Goal: Use online tool/utility: Utilize a website feature to perform a specific function

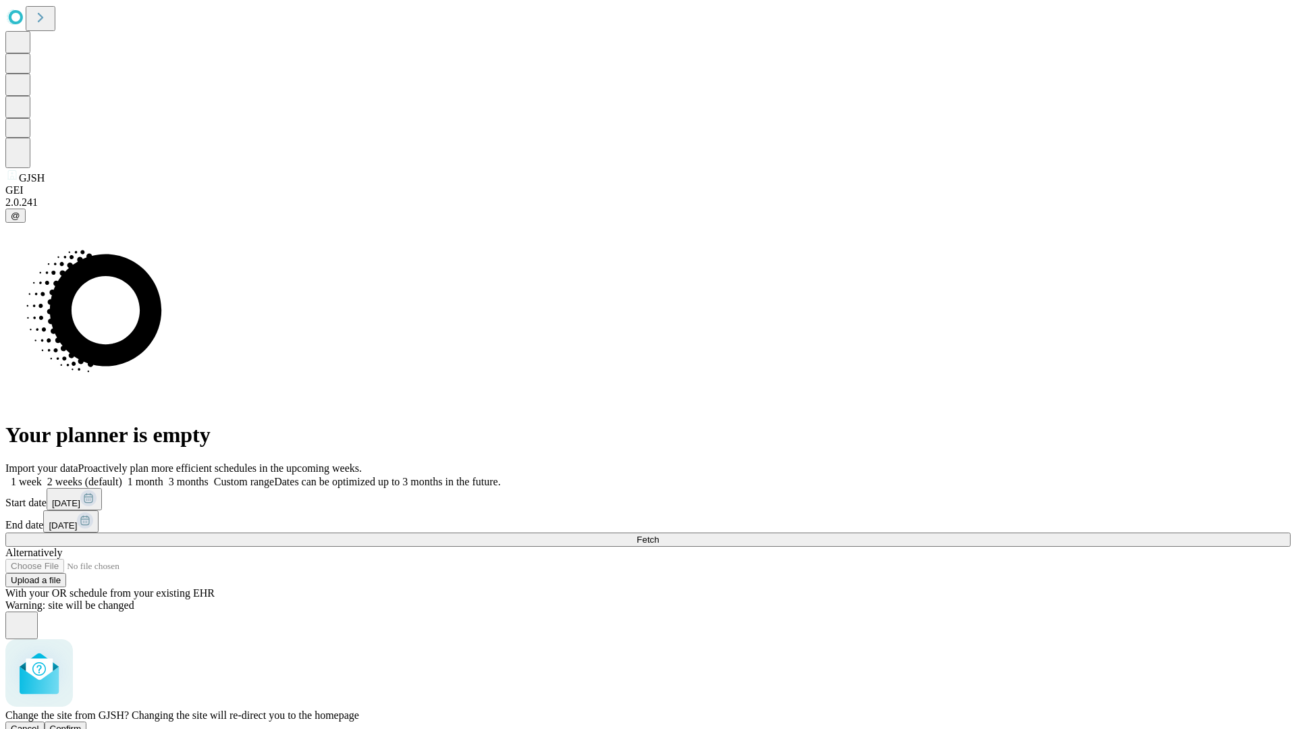
click at [82, 724] on span "Confirm" at bounding box center [66, 729] width 32 height 10
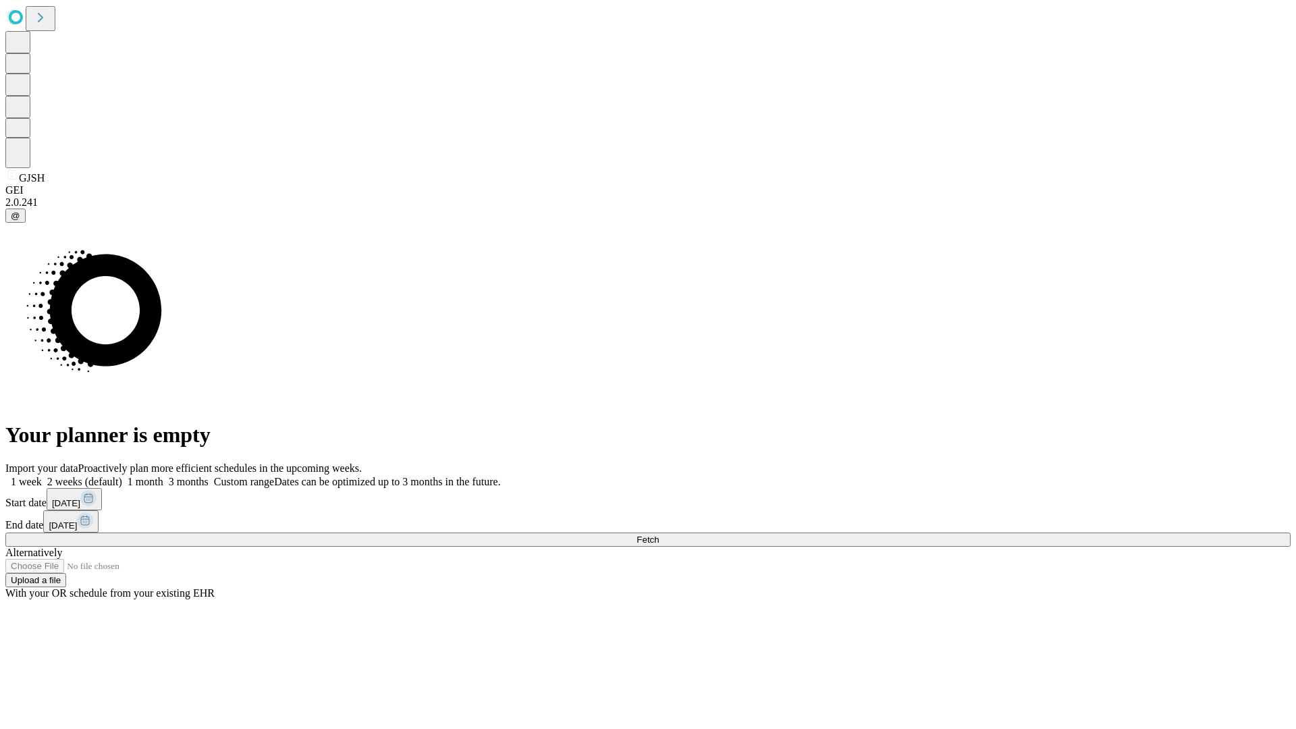
click at [163, 476] on label "1 month" at bounding box center [142, 481] width 41 height 11
click at [659, 535] on span "Fetch" at bounding box center [648, 540] width 22 height 10
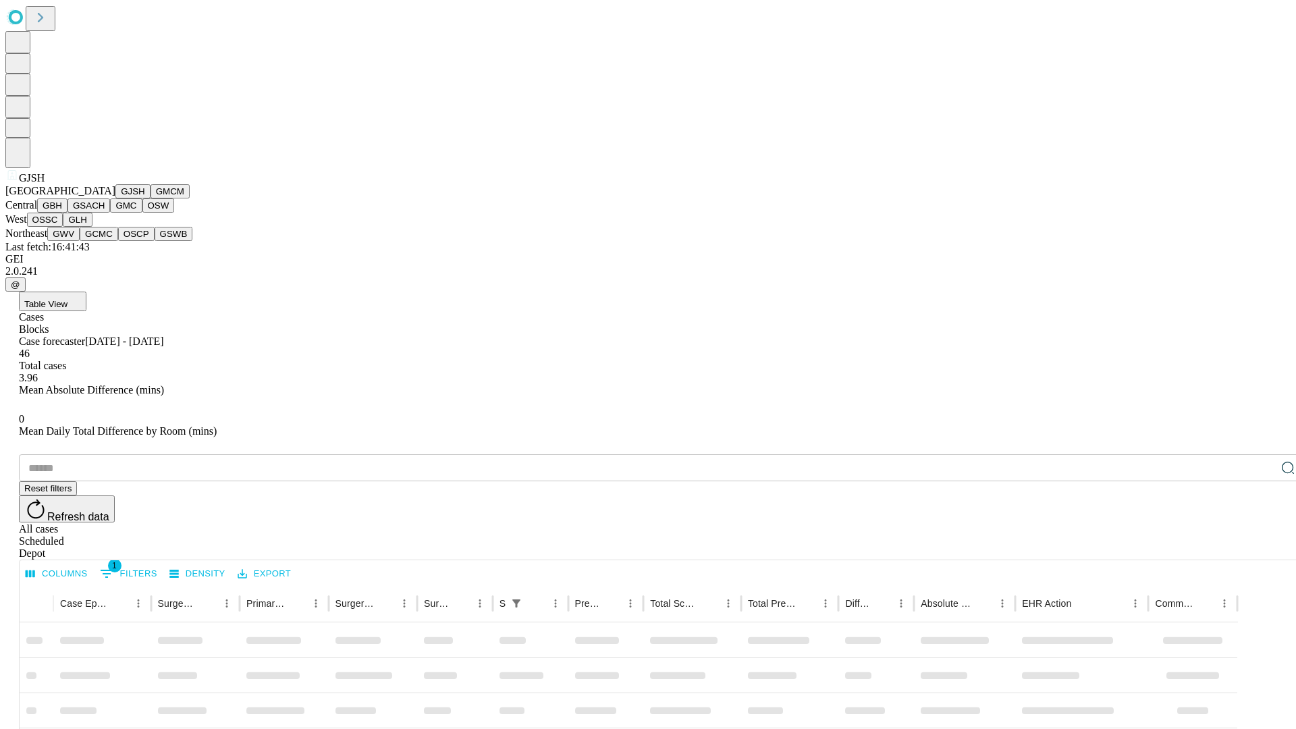
click at [151, 198] on button "GMCM" at bounding box center [170, 191] width 39 height 14
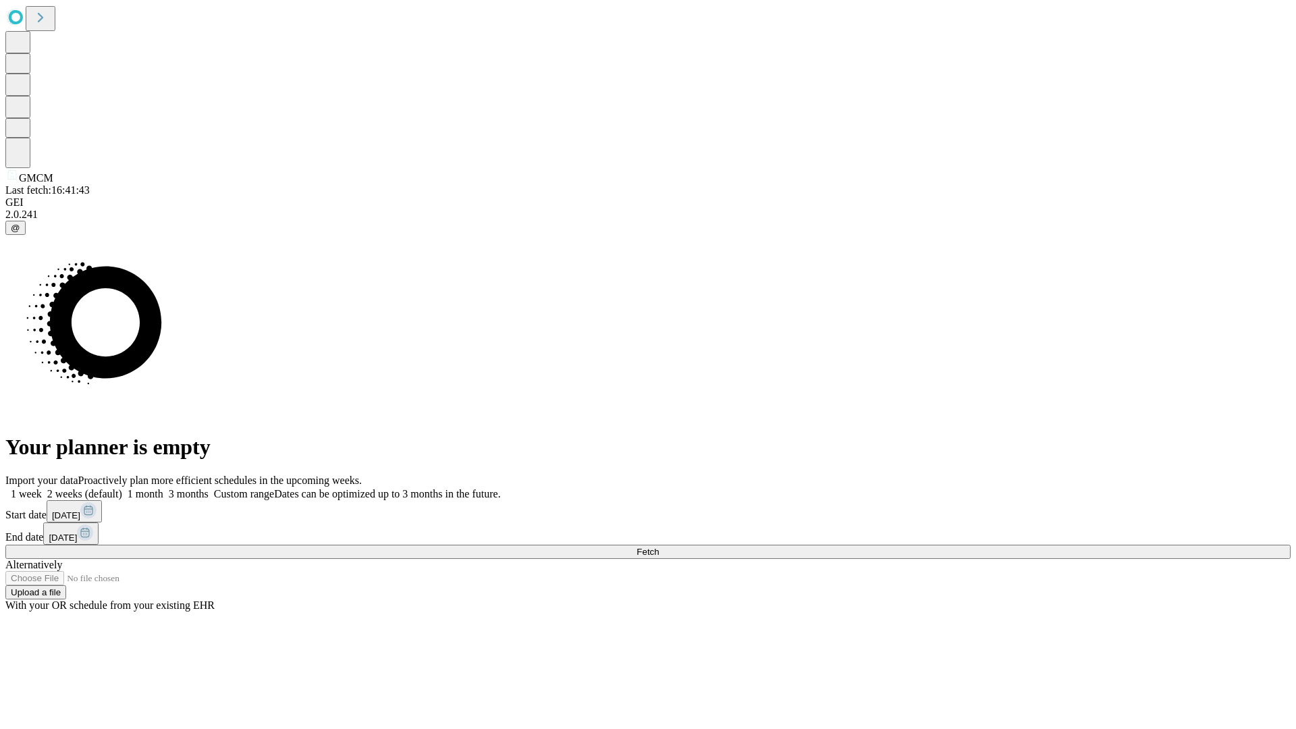
click at [163, 488] on label "1 month" at bounding box center [142, 493] width 41 height 11
click at [659, 547] on span "Fetch" at bounding box center [648, 552] width 22 height 10
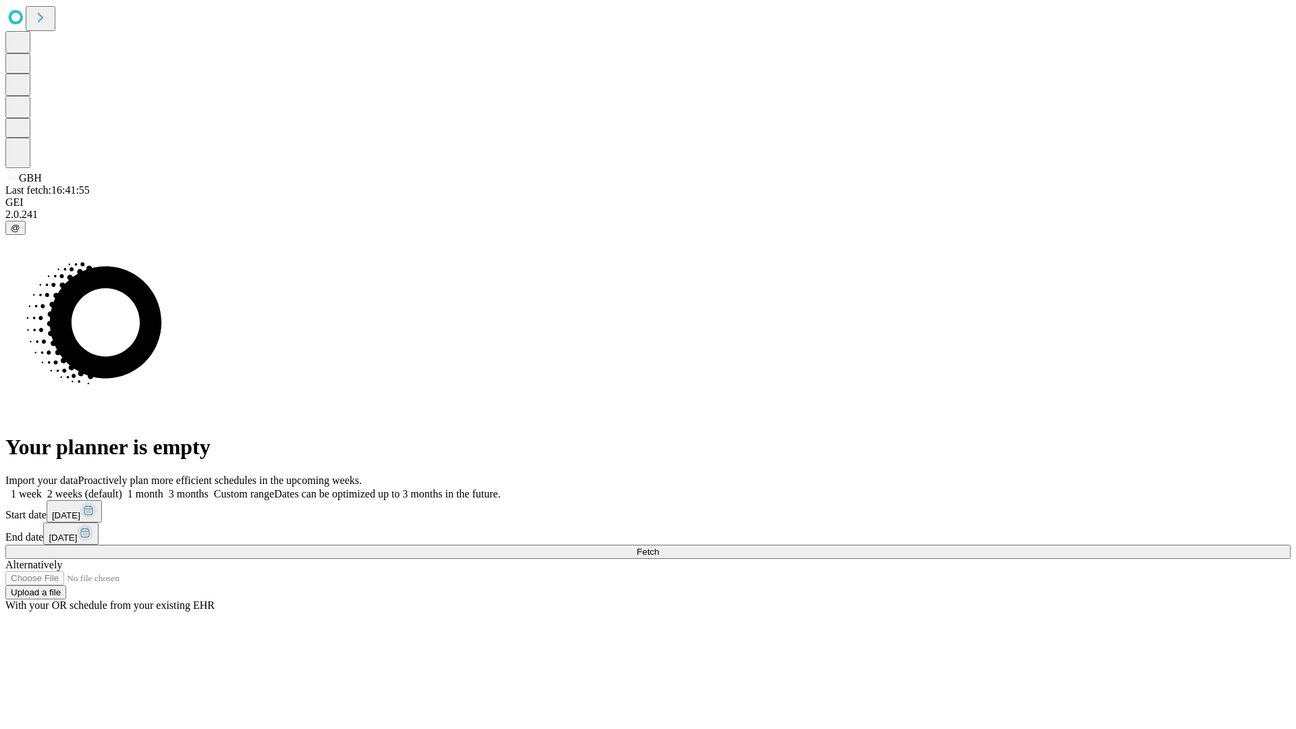
click at [163, 488] on label "1 month" at bounding box center [142, 493] width 41 height 11
click at [659, 547] on span "Fetch" at bounding box center [648, 552] width 22 height 10
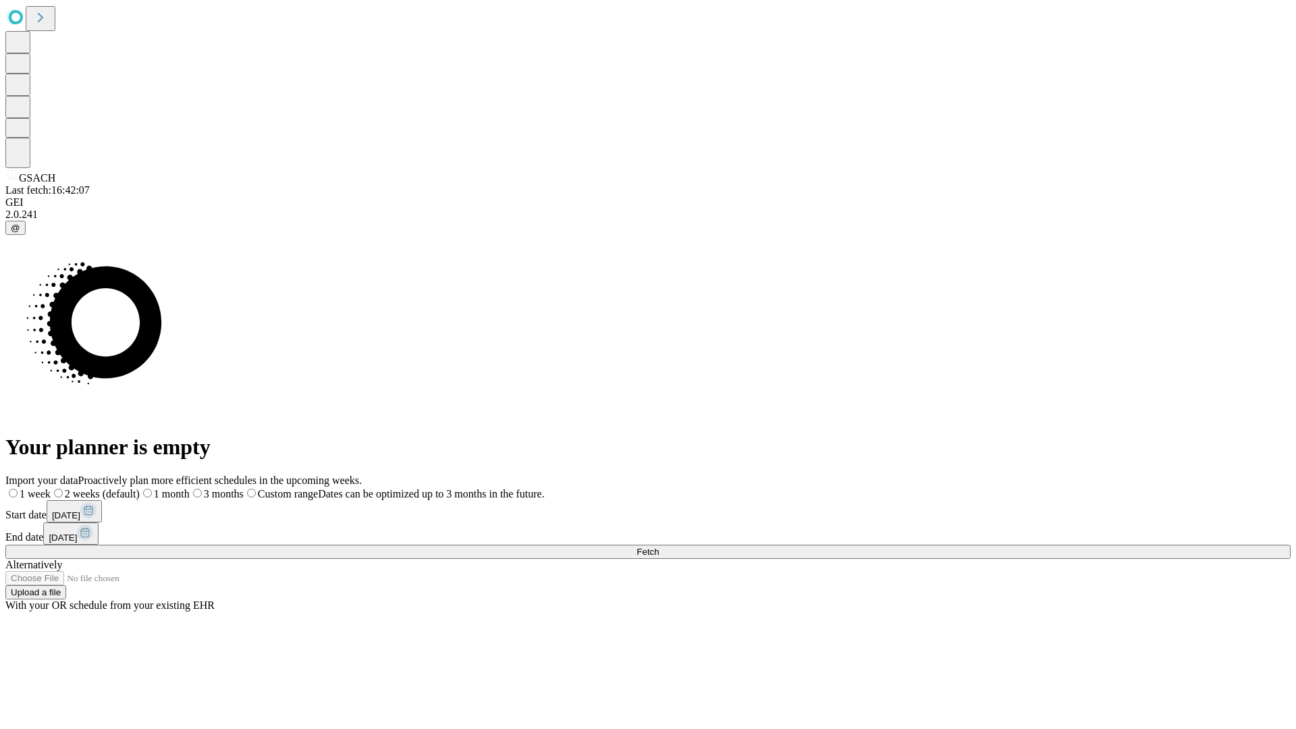
click at [659, 547] on span "Fetch" at bounding box center [648, 552] width 22 height 10
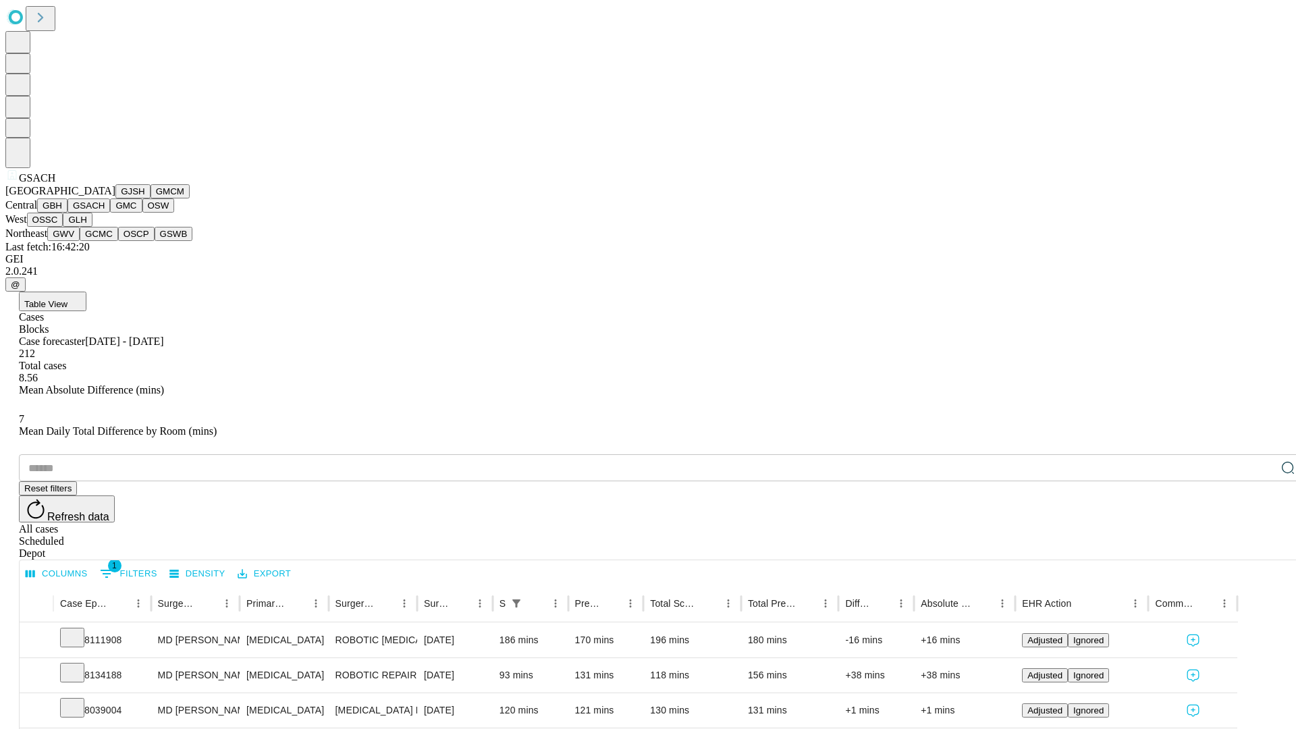
click at [110, 213] on button "GMC" at bounding box center [126, 205] width 32 height 14
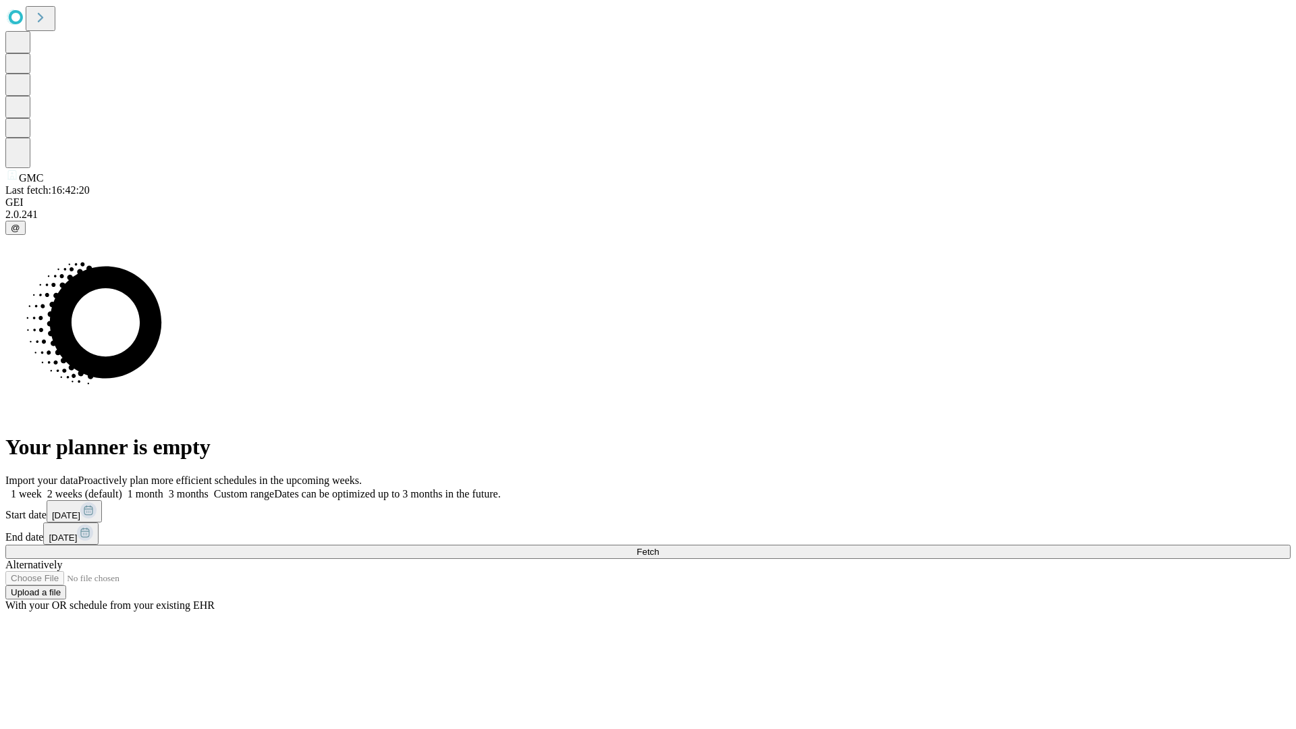
click at [163, 488] on label "1 month" at bounding box center [142, 493] width 41 height 11
click at [659, 547] on span "Fetch" at bounding box center [648, 552] width 22 height 10
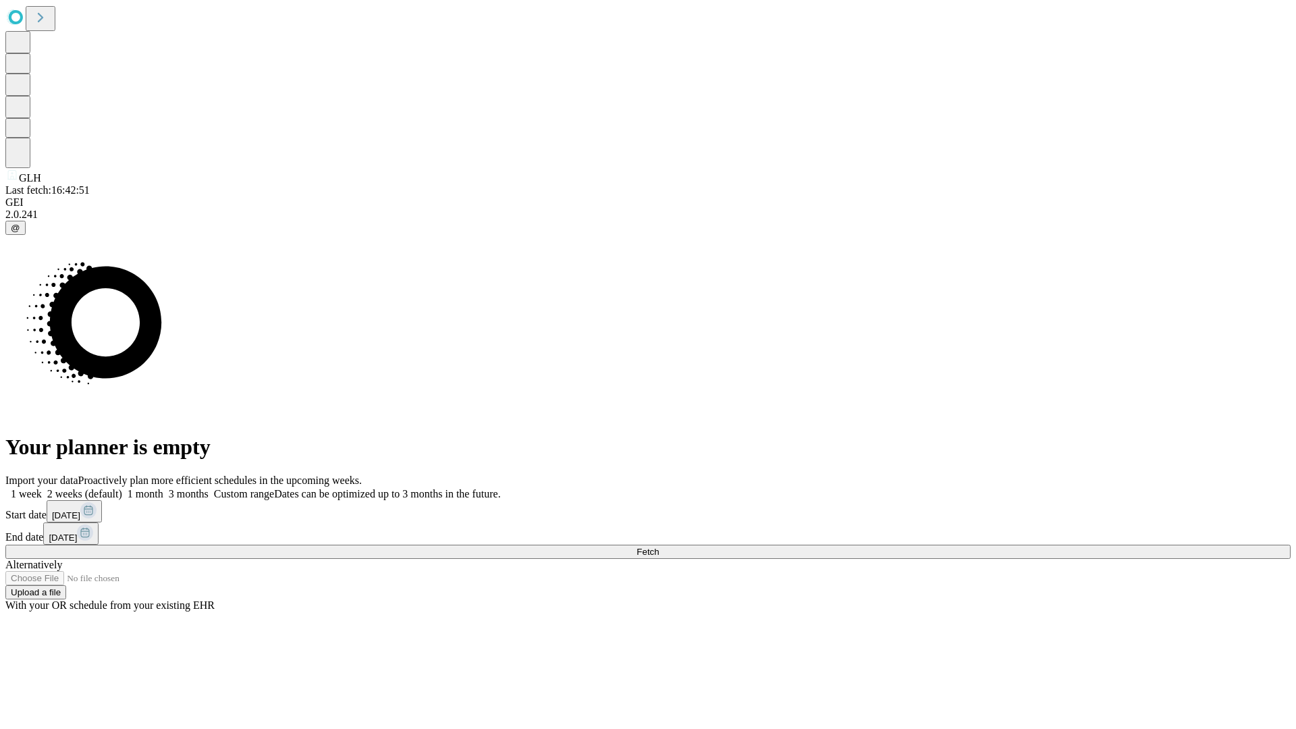
click at [163, 488] on label "1 month" at bounding box center [142, 493] width 41 height 11
click at [659, 547] on span "Fetch" at bounding box center [648, 552] width 22 height 10
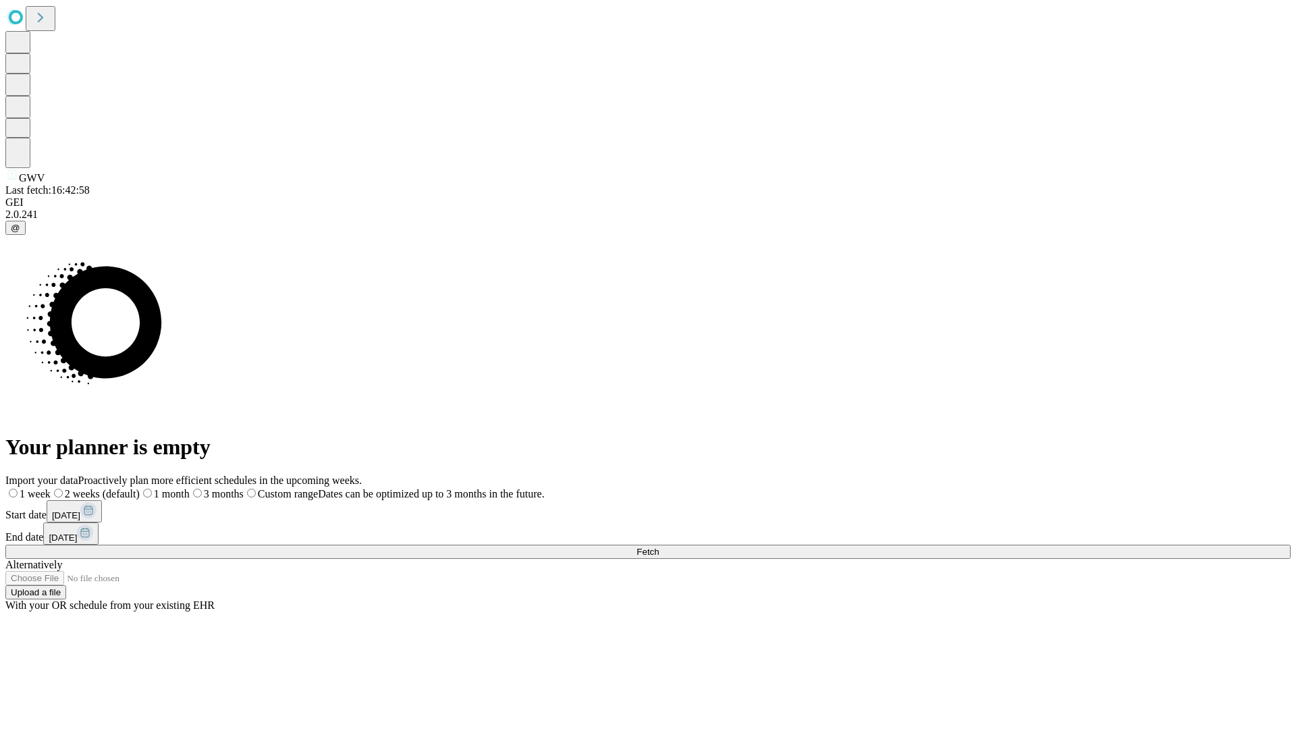
click at [659, 547] on span "Fetch" at bounding box center [648, 552] width 22 height 10
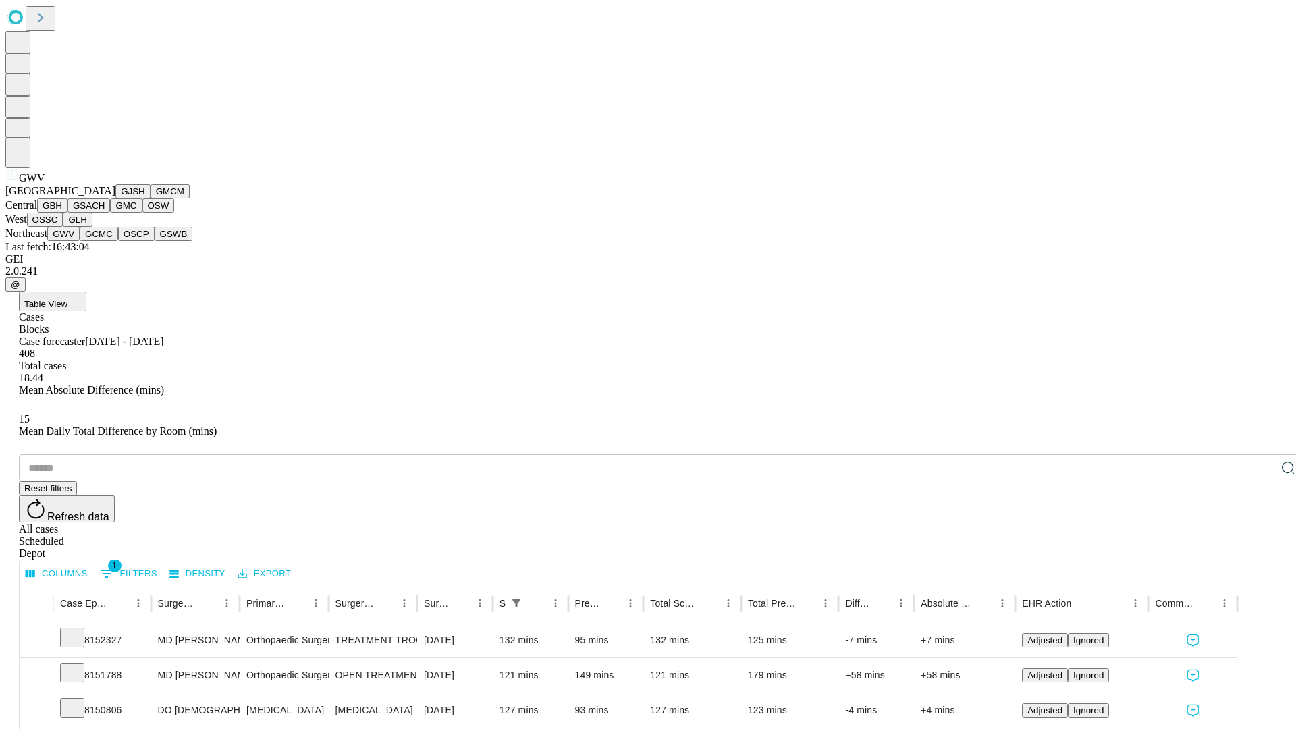
click at [105, 241] on button "GCMC" at bounding box center [99, 234] width 38 height 14
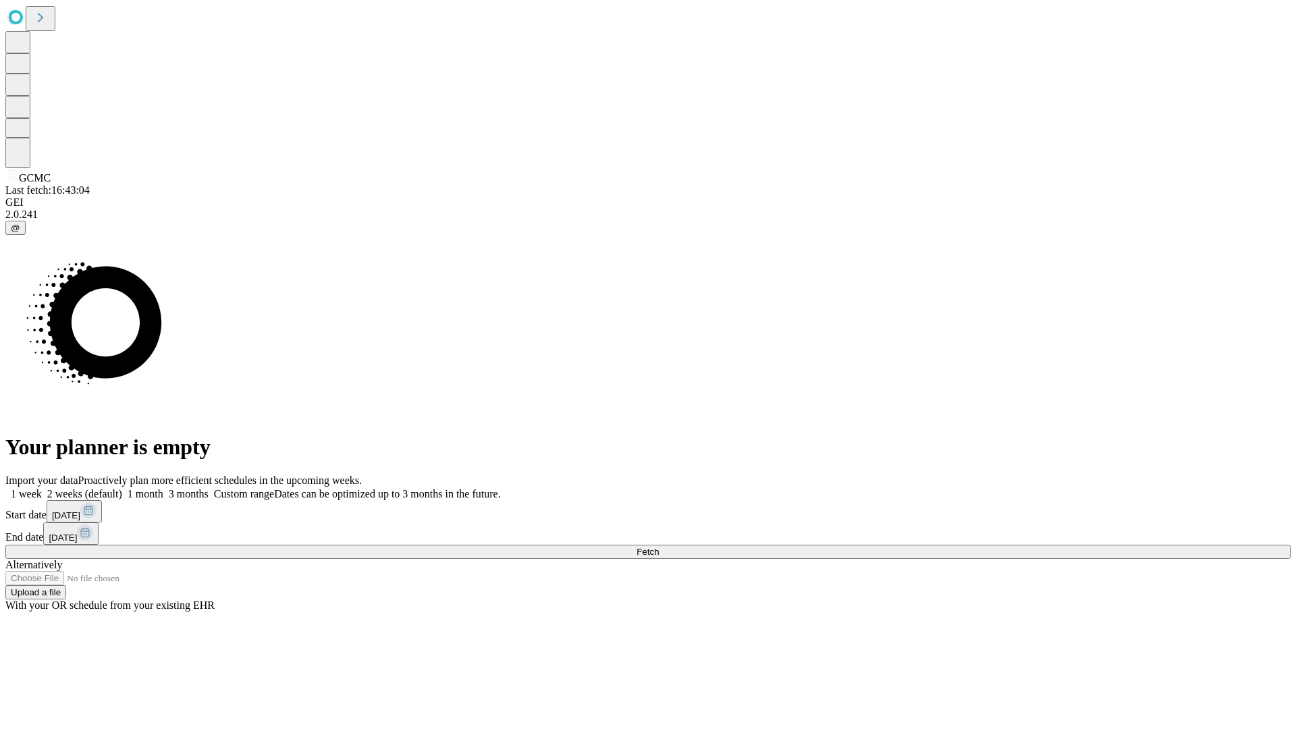
click at [163, 488] on label "1 month" at bounding box center [142, 493] width 41 height 11
click at [659, 547] on span "Fetch" at bounding box center [648, 552] width 22 height 10
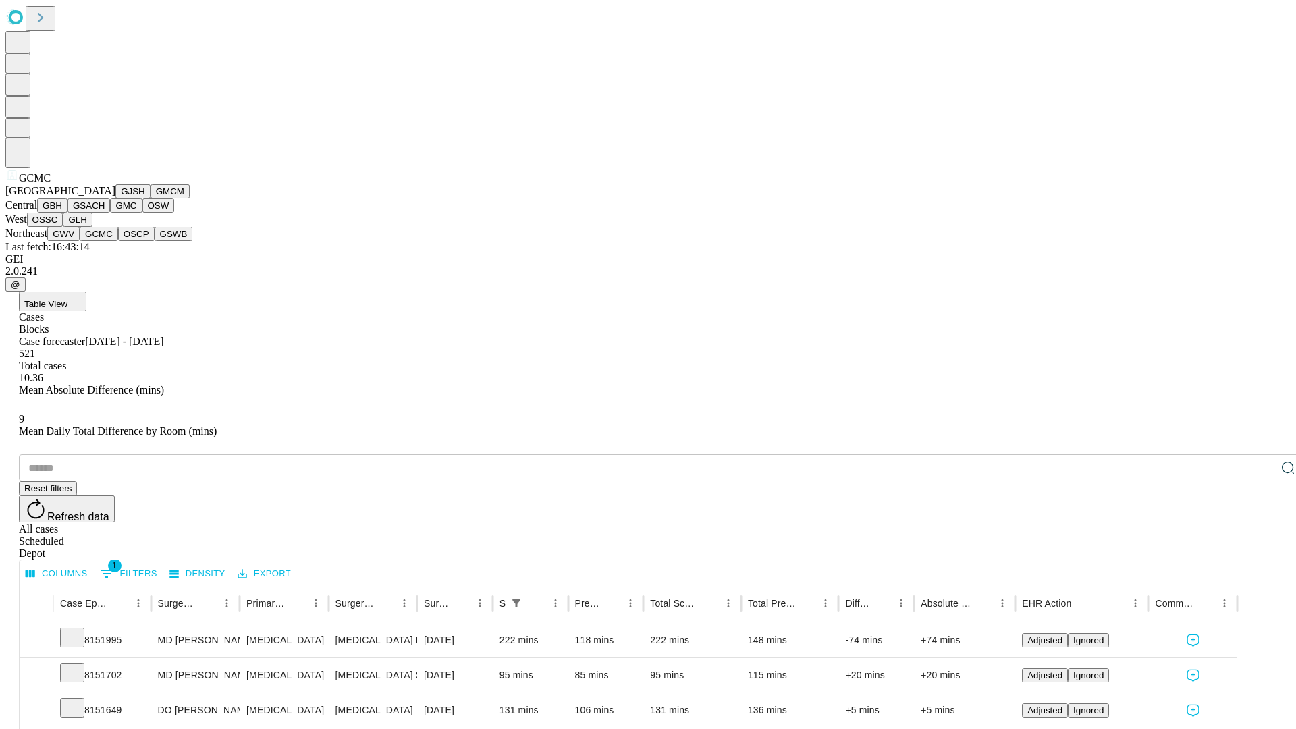
click at [118, 241] on button "OSCP" at bounding box center [136, 234] width 36 height 14
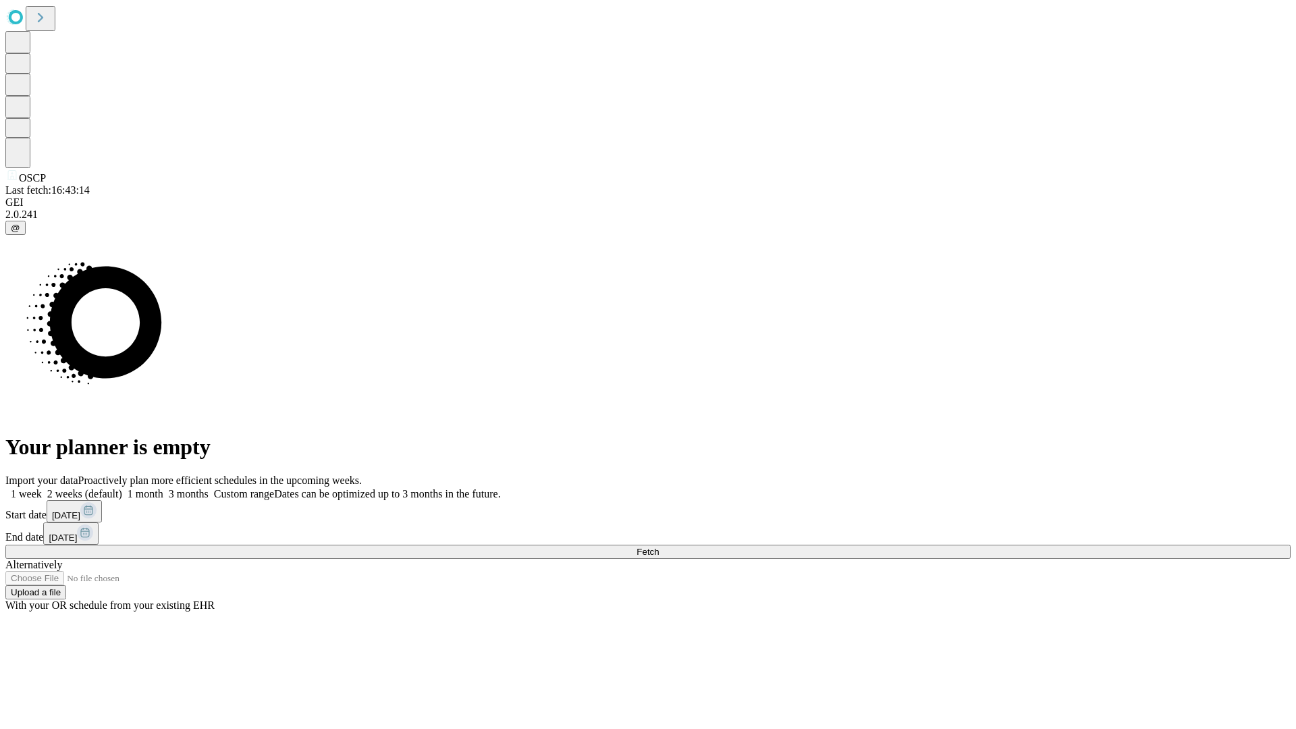
click at [163, 488] on label "1 month" at bounding box center [142, 493] width 41 height 11
click at [659, 547] on span "Fetch" at bounding box center [648, 552] width 22 height 10
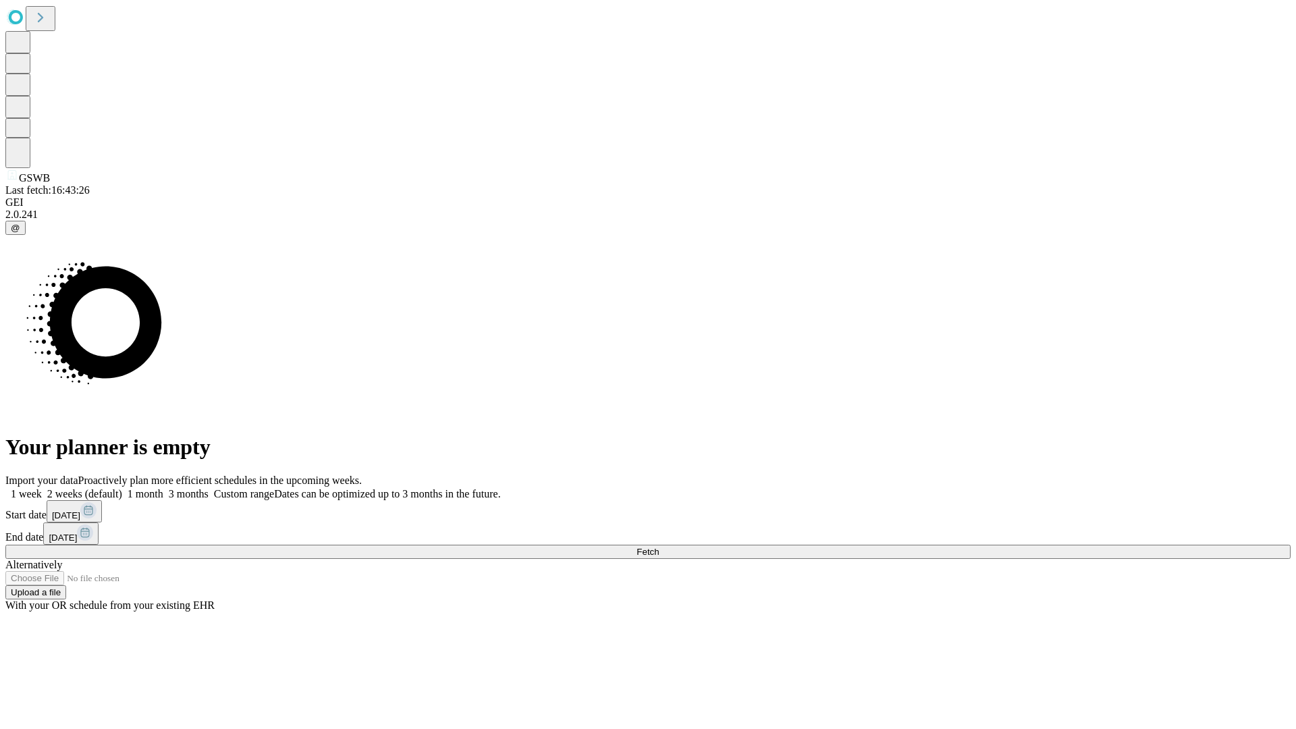
click at [163, 488] on label "1 month" at bounding box center [142, 493] width 41 height 11
click at [659, 547] on span "Fetch" at bounding box center [648, 552] width 22 height 10
